Goal: Transaction & Acquisition: Purchase product/service

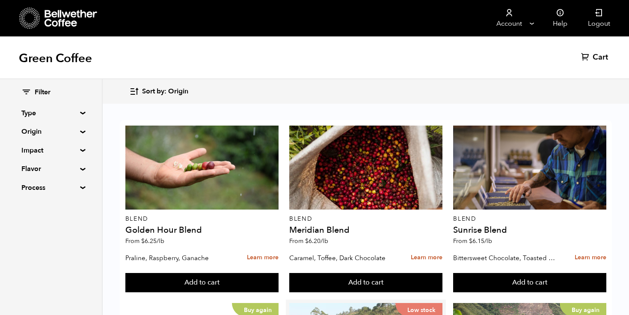
scroll to position [153, 0]
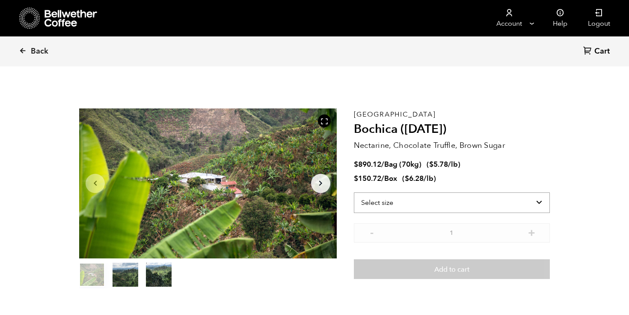
scroll to position [373, 456]
click at [489, 203] on select "Select size Bag (70kg) (154 lbs) Box (24 lbs)" at bounding box center [452, 202] width 196 height 21
click at [514, 208] on select "Select size Bag (70kg) (154 lbs) Box (24 lbs)" at bounding box center [452, 202] width 196 height 21
select select "bag"
click at [354, 192] on select "Select size Bag (70kg) (154 lbs) Box (24 lbs)" at bounding box center [452, 202] width 196 height 21
